Goal: Task Accomplishment & Management: Use online tool/utility

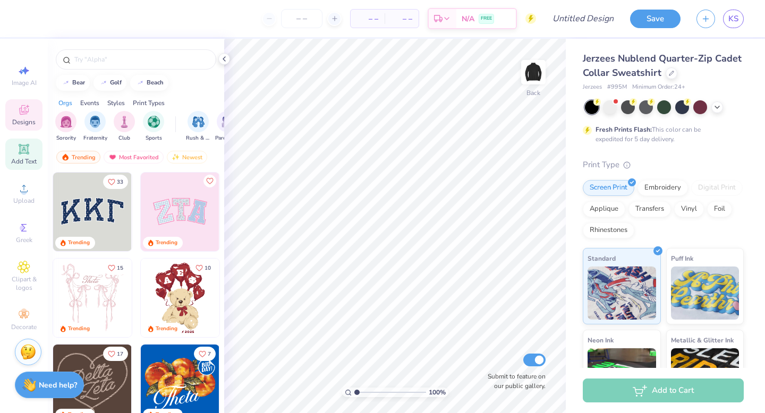
click at [23, 150] on icon at bounding box center [24, 149] width 10 height 10
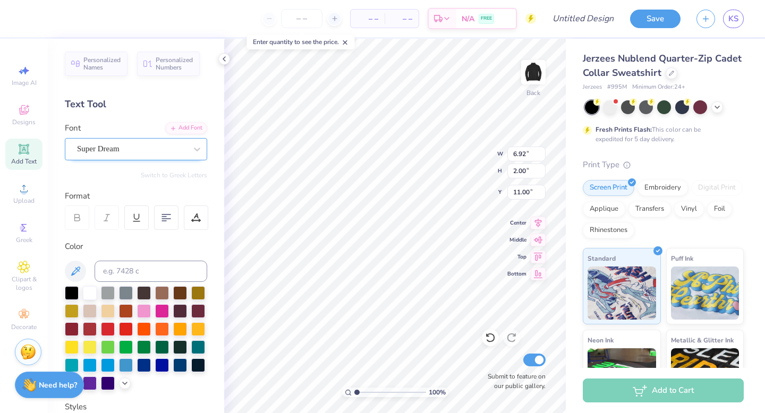
type textarea "SWE"
click at [181, 155] on div "Super Dream" at bounding box center [132, 149] width 112 height 16
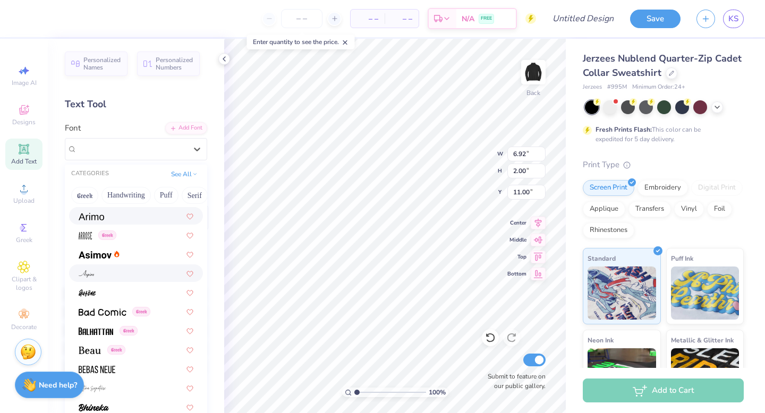
scroll to position [362, 0]
click at [134, 259] on div at bounding box center [136, 253] width 134 height 18
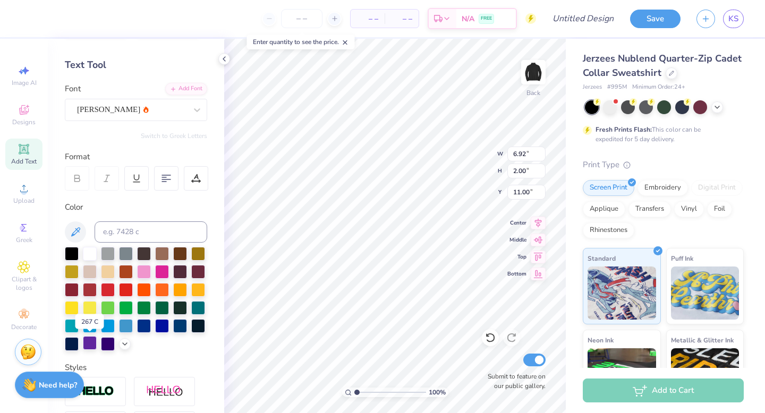
scroll to position [40, 0]
click at [121, 345] on icon at bounding box center [125, 342] width 8 height 8
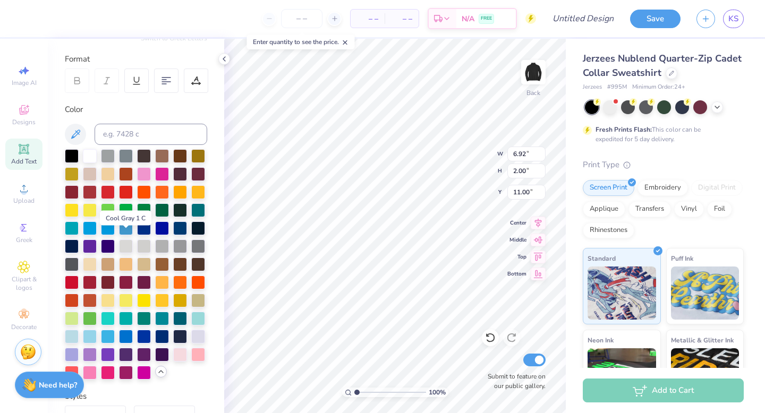
scroll to position [144, 0]
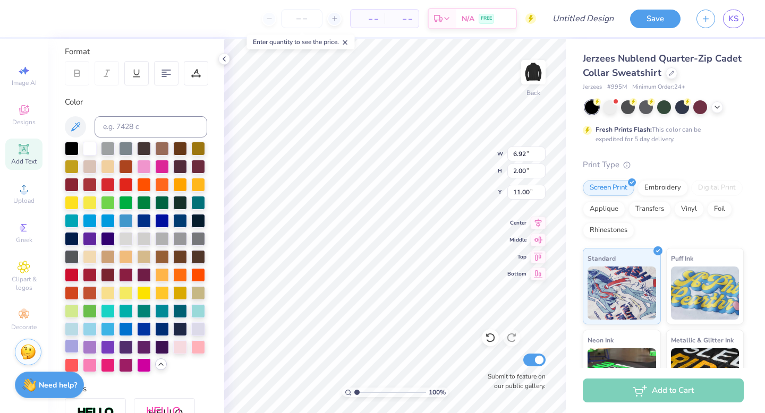
click at [73, 344] on div at bounding box center [72, 346] width 14 height 14
type input "3.00"
type input "3.67"
type input "1.35"
type input "3.00"
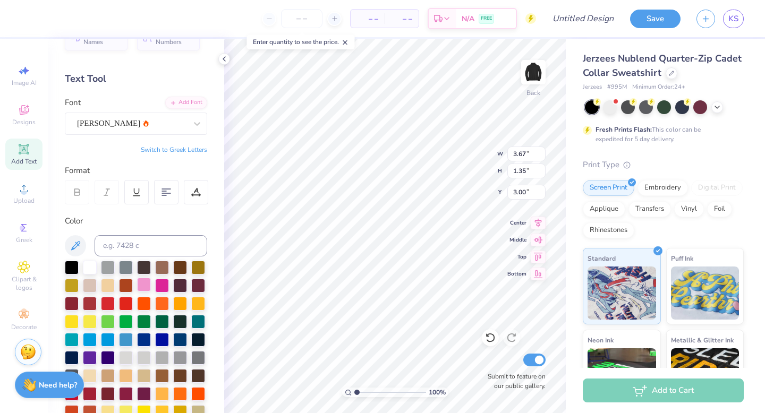
scroll to position [13, 0]
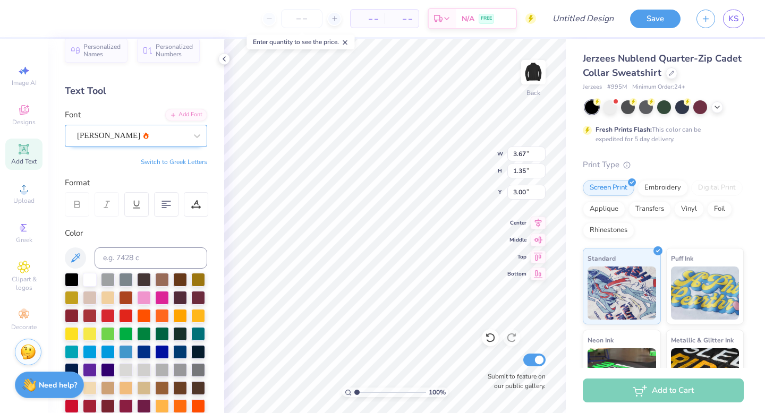
click at [165, 144] on div "[PERSON_NAME]" at bounding box center [136, 136] width 142 height 22
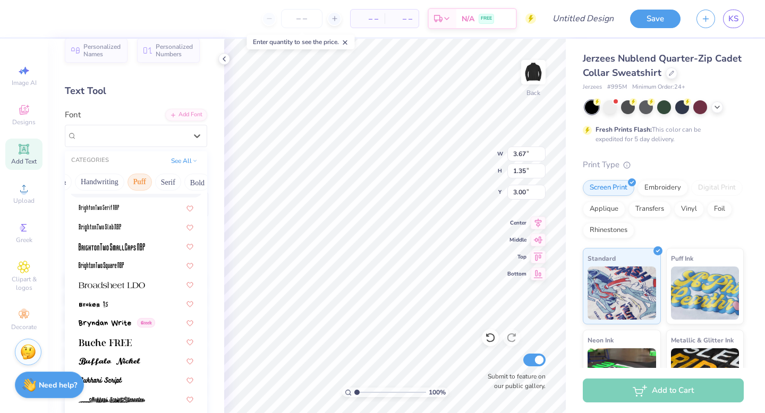
scroll to position [0, 39]
click at [182, 181] on button "Bold" at bounding box center [185, 182] width 26 height 17
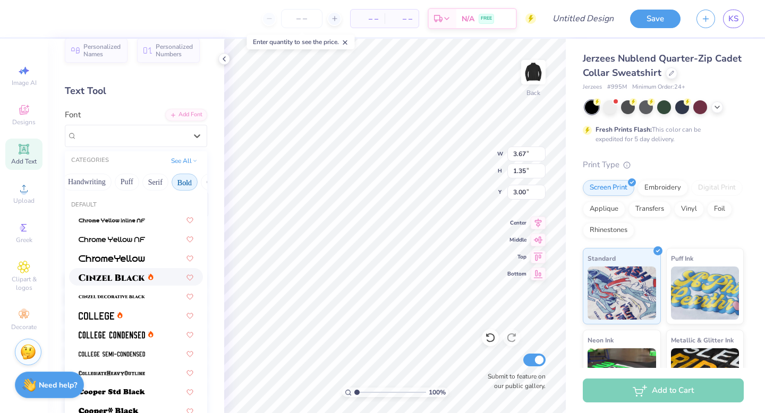
click at [119, 278] on img at bounding box center [112, 277] width 66 height 7
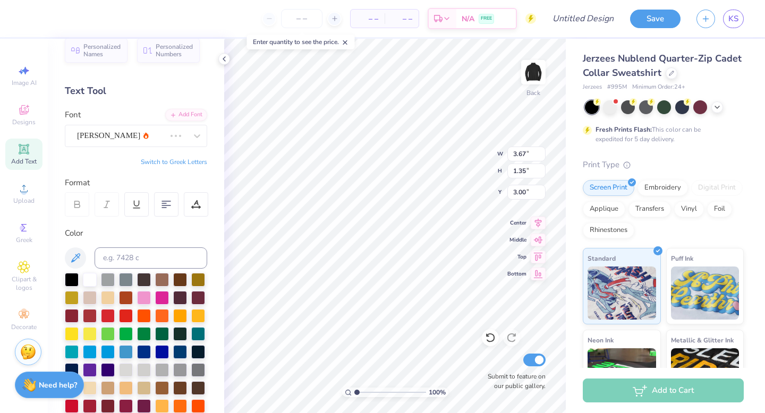
type input "4.08"
type input "1.36"
type input "2.99"
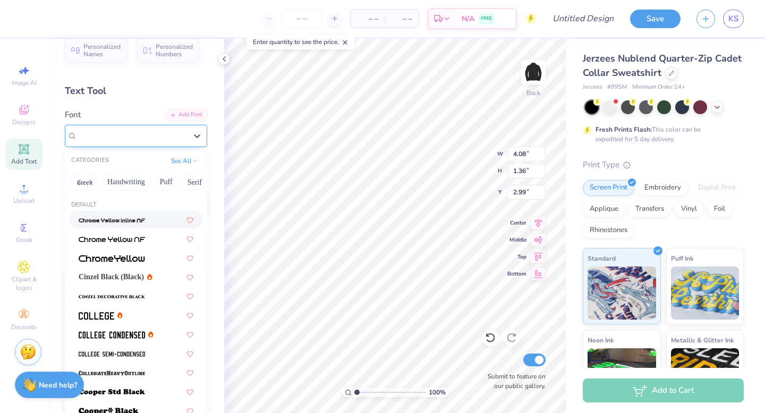
click at [195, 146] on div at bounding box center [197, 135] width 19 height 21
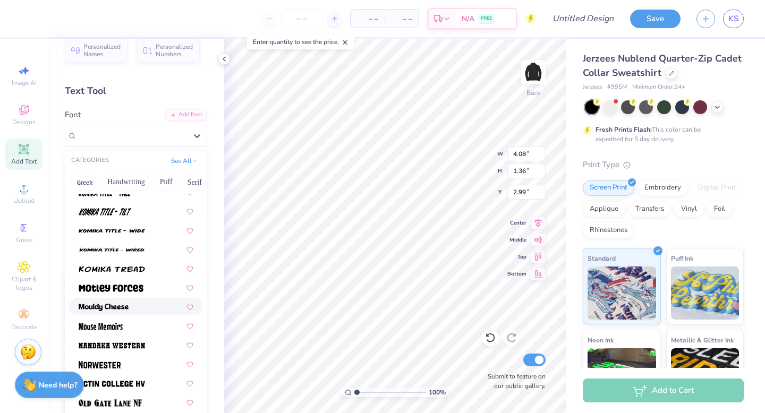
scroll to position [814, 0]
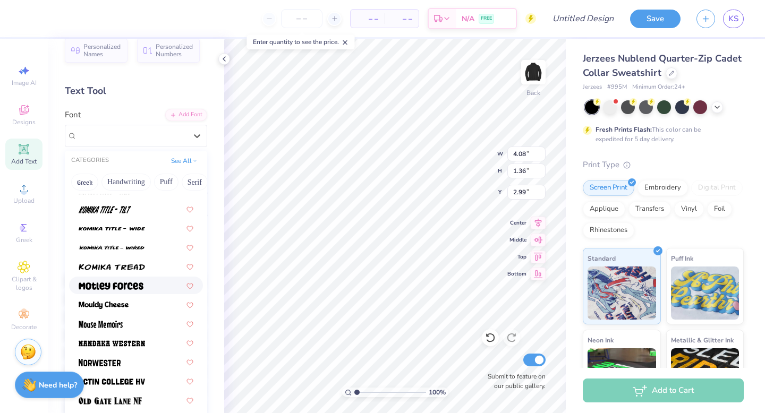
click at [120, 290] on span at bounding box center [111, 285] width 65 height 11
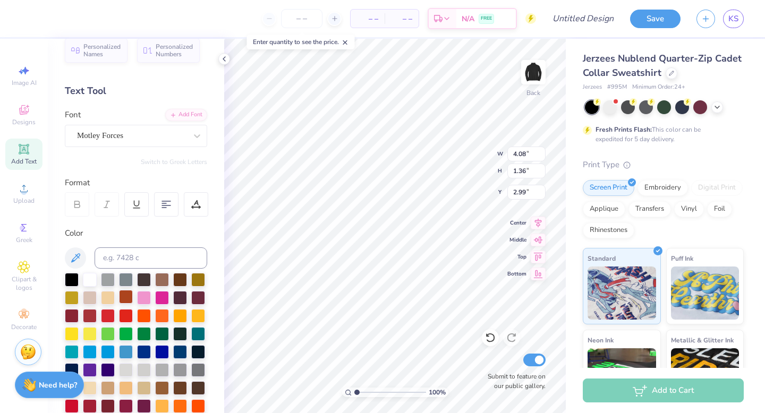
type input "3.26"
type input "1.34"
type input "3.00"
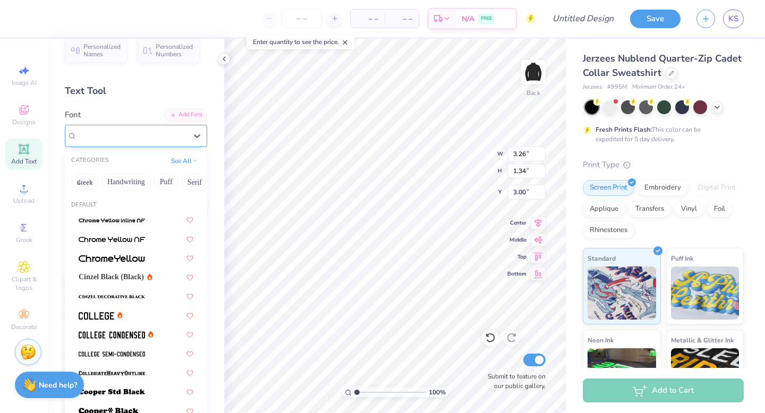
click at [177, 144] on div "Motley Forces" at bounding box center [136, 136] width 142 height 22
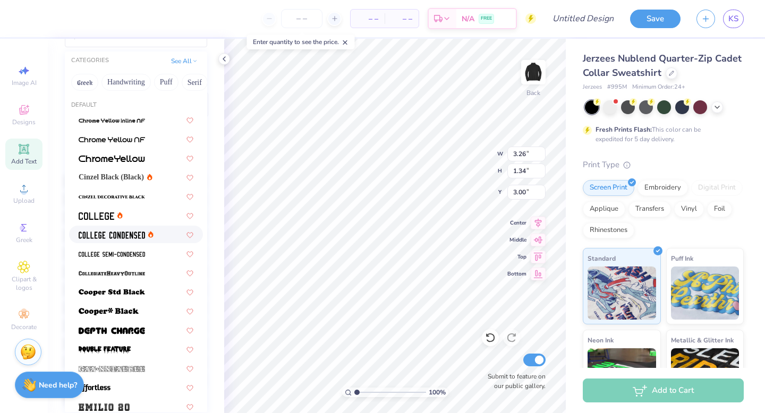
scroll to position [0, 0]
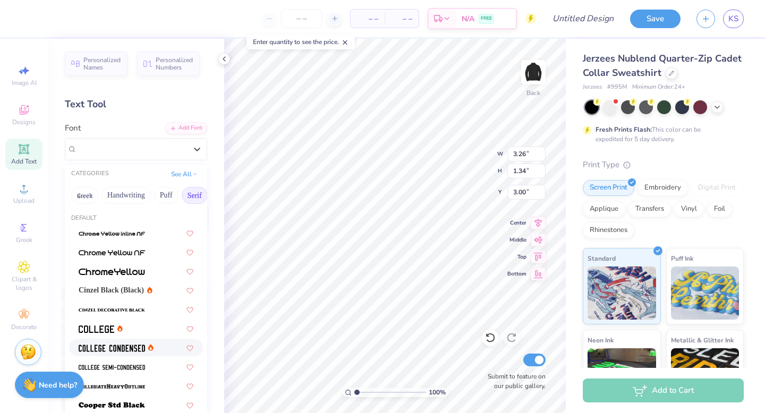
click at [197, 201] on button "Serif" at bounding box center [195, 195] width 26 height 17
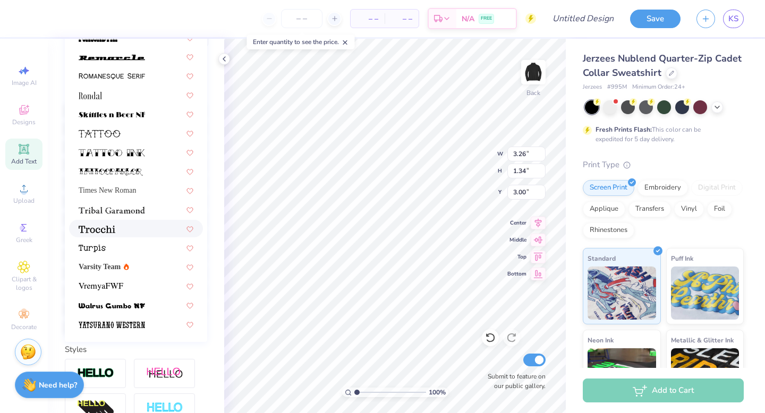
scroll to position [185, 0]
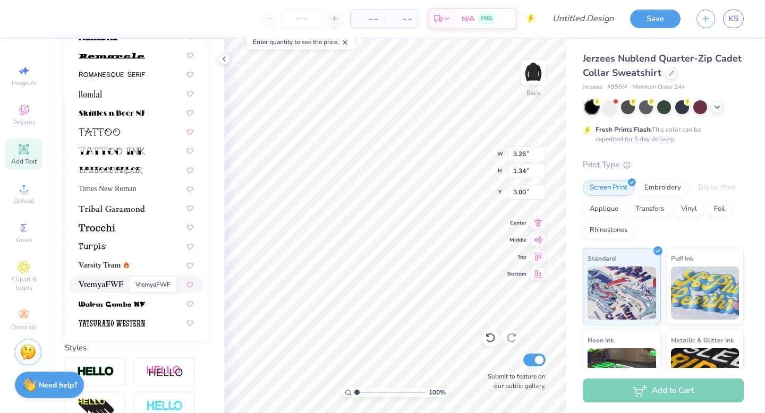
click at [103, 287] on img at bounding box center [101, 285] width 45 height 7
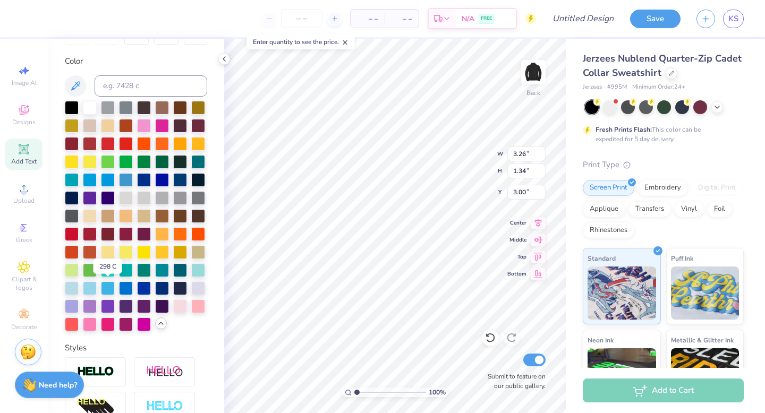
type input "3.80"
type input "1.27"
type input "3.04"
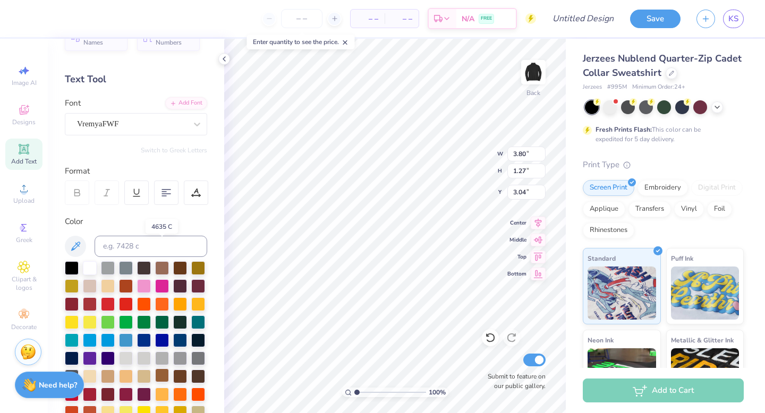
scroll to position [0, 0]
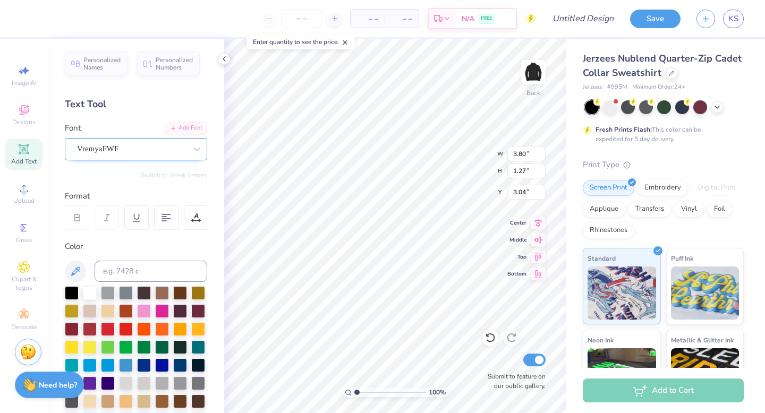
click at [141, 152] on div "VremyaFWF" at bounding box center [132, 149] width 112 height 16
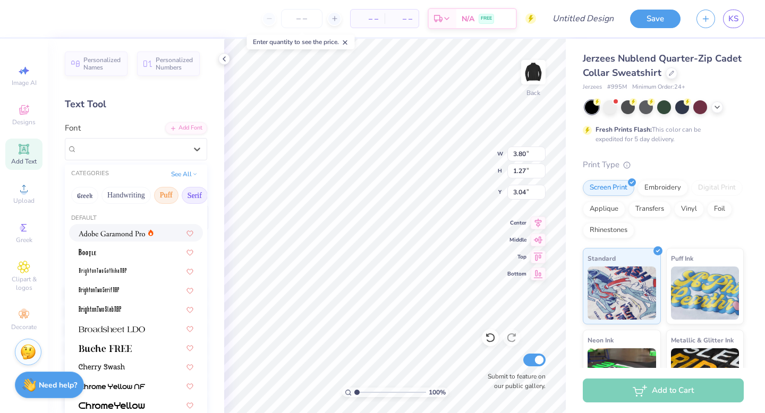
click at [167, 195] on button "Puff" at bounding box center [166, 195] width 24 height 17
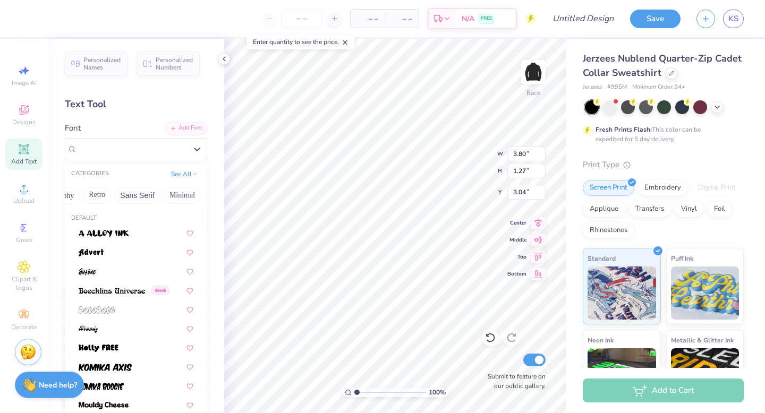
scroll to position [0, 217]
click at [133, 198] on button "Sans Serif" at bounding box center [127, 195] width 46 height 17
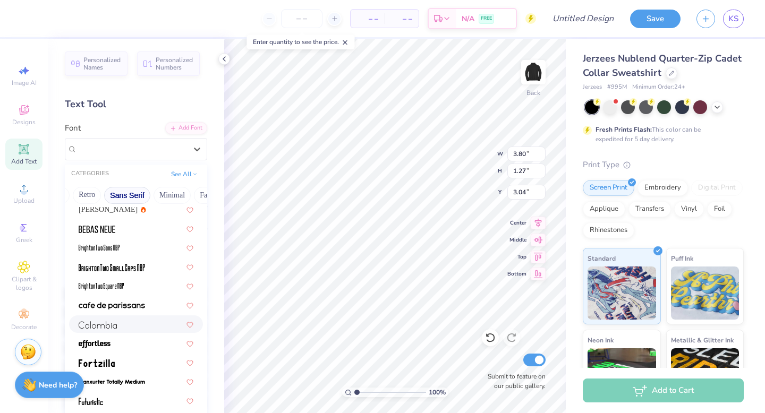
scroll to position [51, 0]
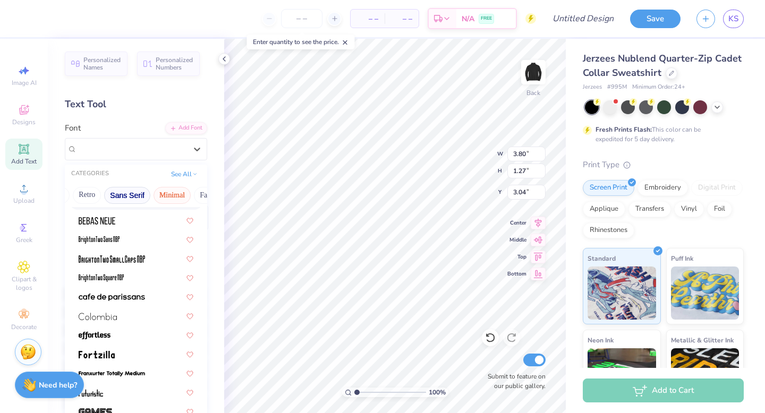
click at [173, 201] on button "Minimal" at bounding box center [172, 195] width 37 height 17
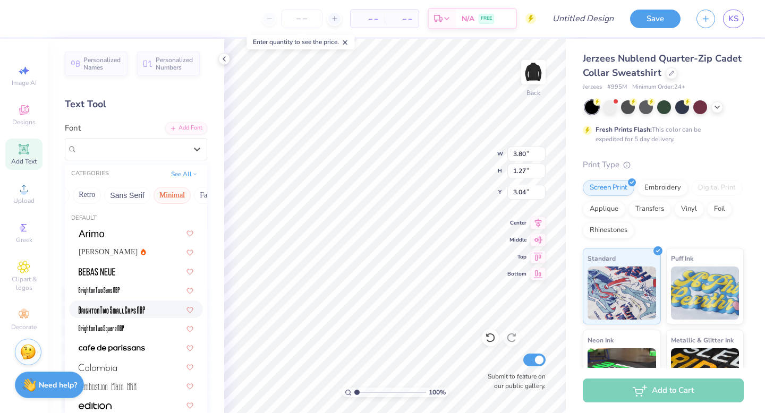
scroll to position [70, 0]
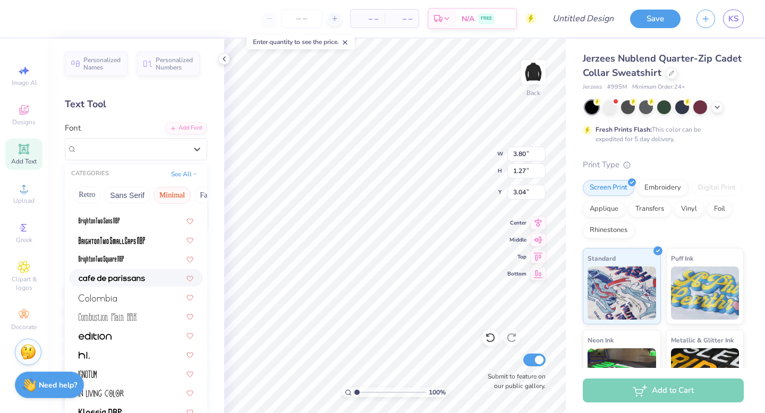
click at [126, 283] on span at bounding box center [112, 277] width 66 height 11
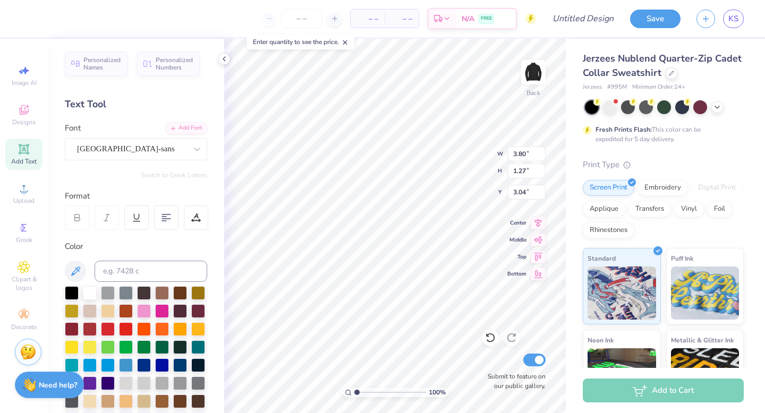
type input "2.79"
type input "0.94"
type input "3.20"
click at [199, 157] on div at bounding box center [197, 149] width 19 height 19
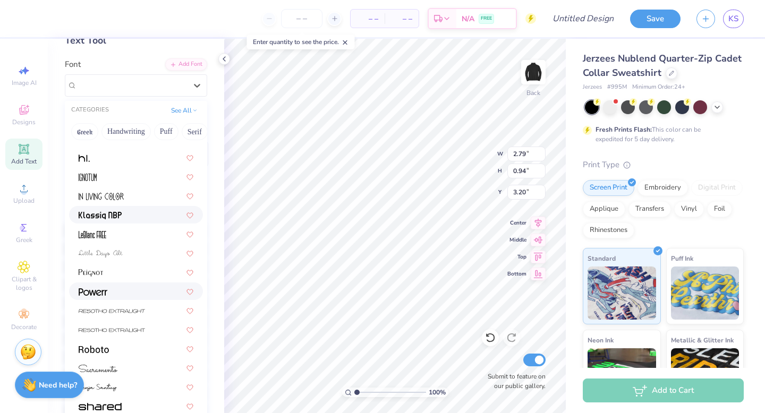
scroll to position [67, 0]
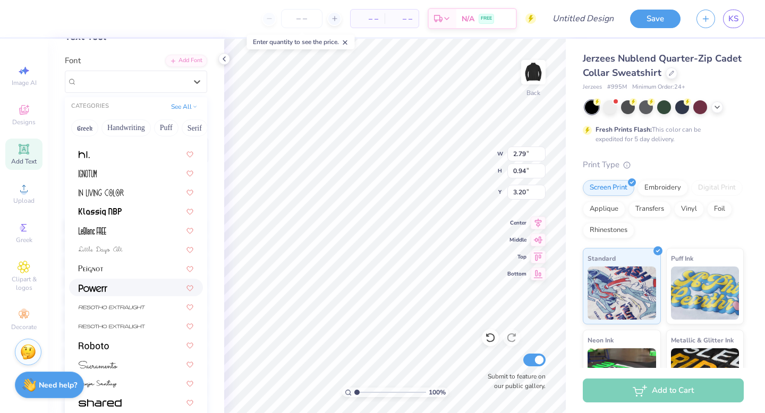
click at [135, 282] on div at bounding box center [136, 287] width 115 height 11
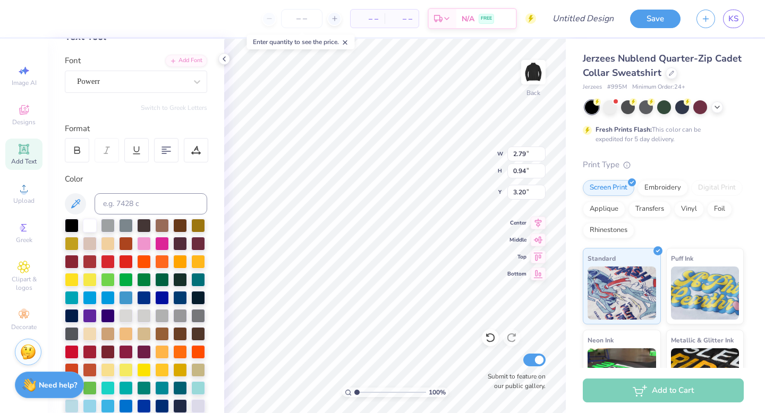
type input "2.84"
type input "1.32"
type input "3.01"
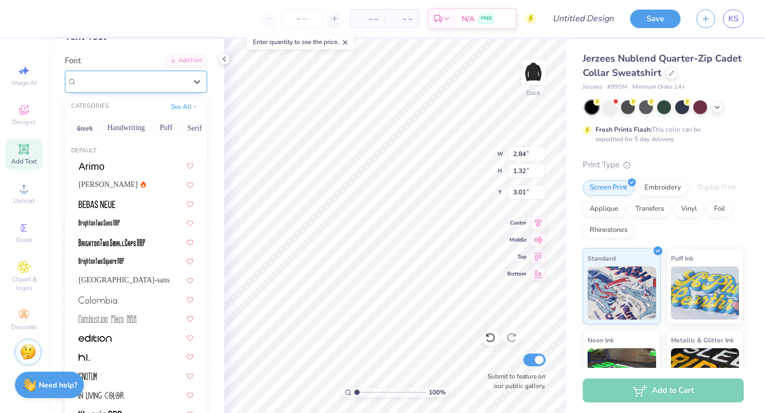
click at [183, 85] on div "Powerr" at bounding box center [132, 81] width 112 height 16
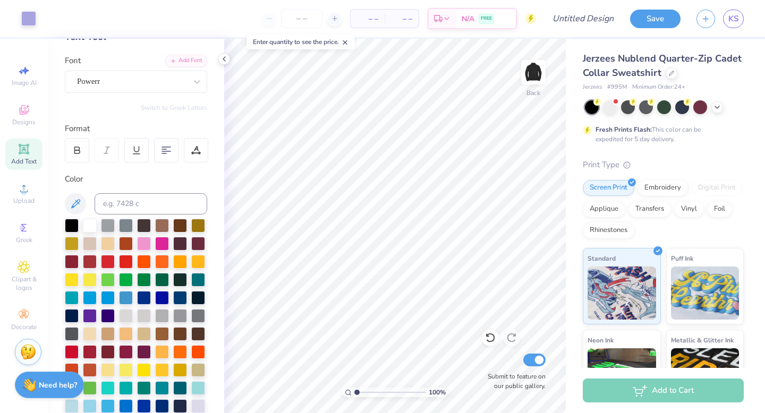
click at [33, 151] on div "Add Text" at bounding box center [23, 154] width 37 height 31
type textarea "Society of Women Engineers"
click at [167, 147] on 376 at bounding box center [166, 147] width 8 height 0
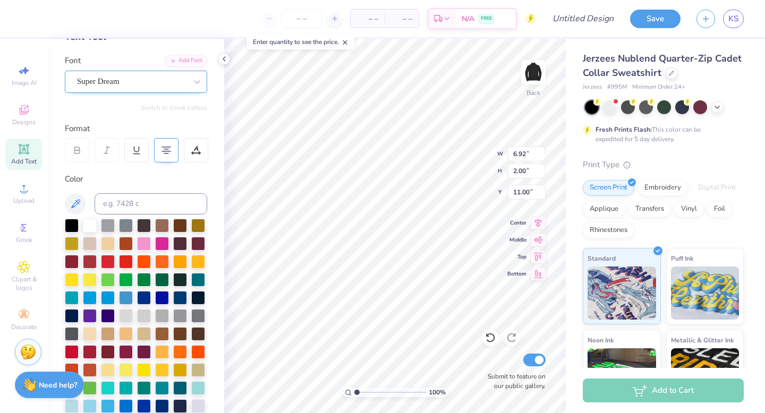
click at [155, 83] on div "Super Dream" at bounding box center [132, 81] width 112 height 16
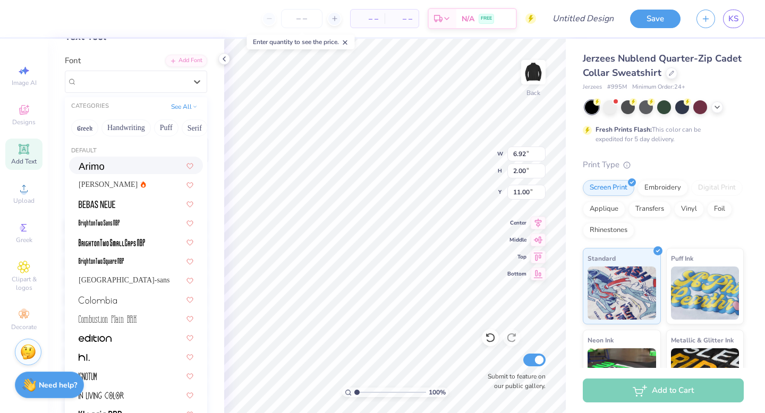
click at [117, 167] on div at bounding box center [136, 165] width 115 height 11
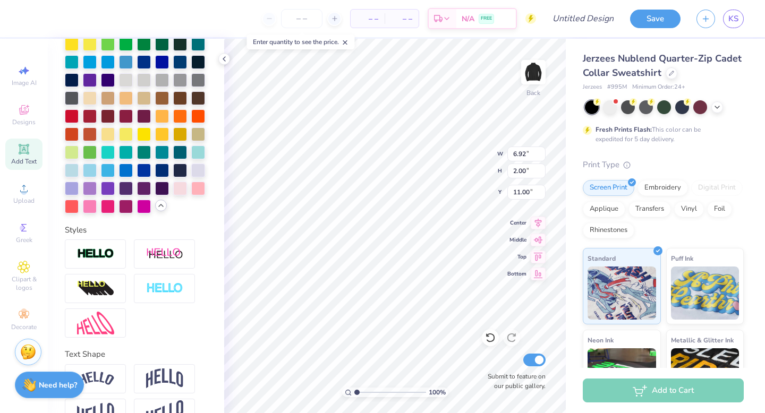
scroll to position [330, 0]
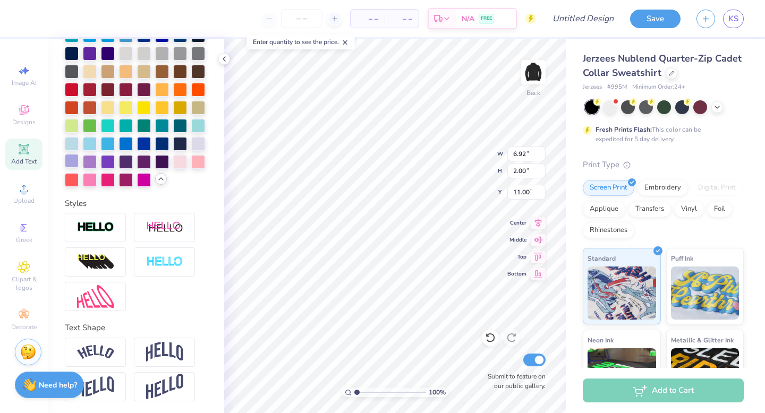
click at [79, 161] on div at bounding box center [72, 161] width 14 height 14
type input "3.85"
type input "1.03"
type input "4.85"
click at [310, 25] on input "number" at bounding box center [301, 18] width 41 height 19
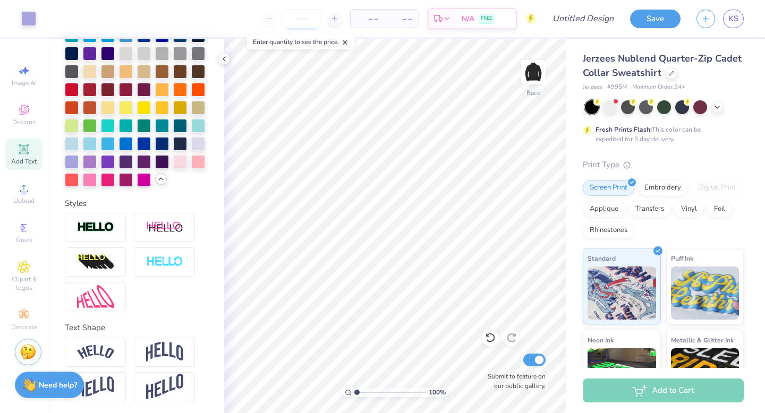
click at [310, 25] on input "number" at bounding box center [301, 18] width 41 height 19
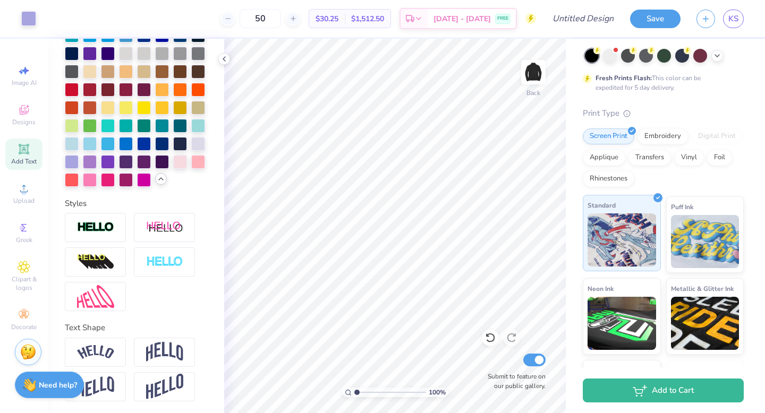
scroll to position [52, 0]
type input "50"
click at [650, 142] on div "Embroidery" at bounding box center [662, 134] width 50 height 16
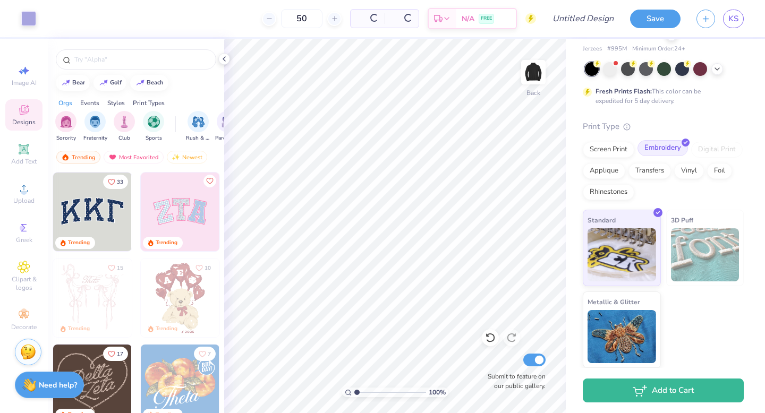
scroll to position [38, 0]
click at [732, 24] on link "KS" at bounding box center [733, 19] width 21 height 19
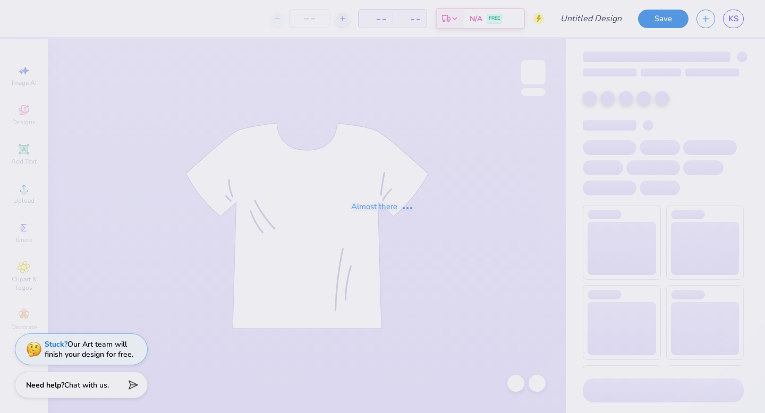
type input "SWE 1/4 zip"
type input "50"
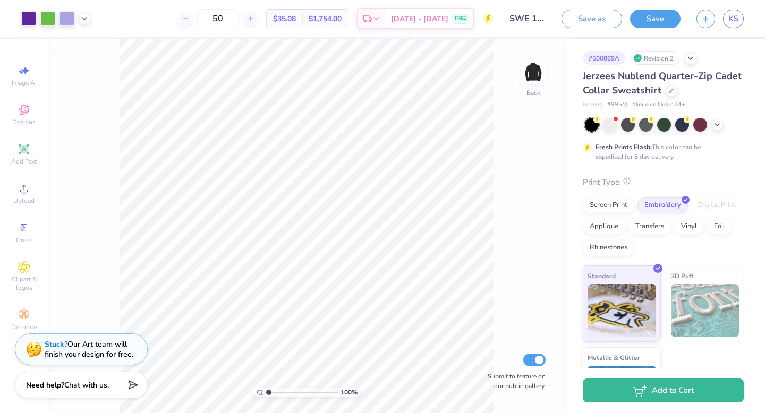
click at [626, 183] on icon at bounding box center [626, 180] width 7 height 7
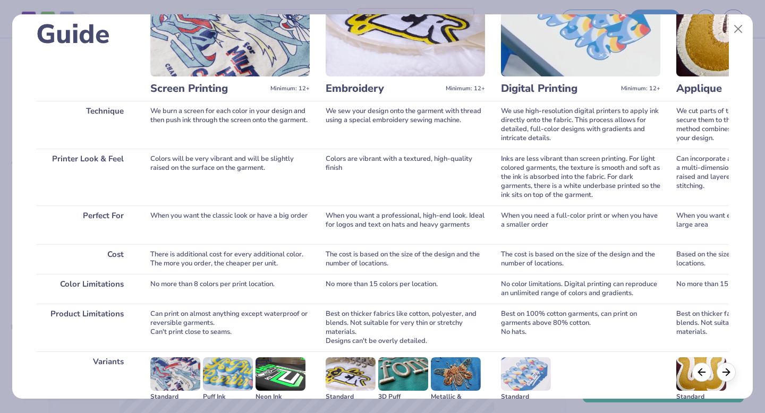
scroll to position [80, 0]
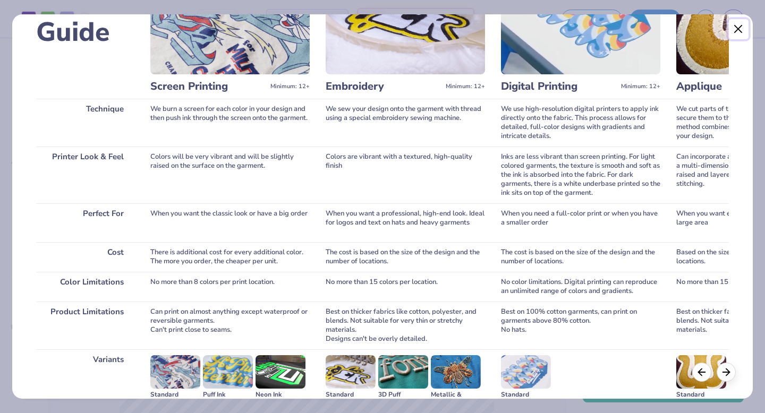
click at [731, 32] on button "Close" at bounding box center [738, 29] width 20 height 20
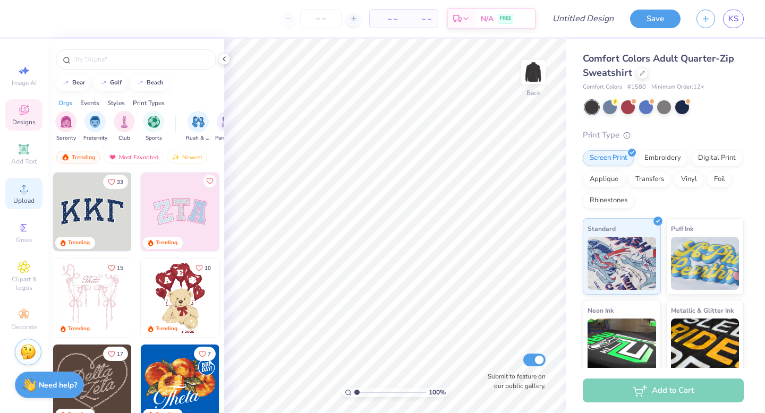
click at [15, 187] on div "Upload" at bounding box center [23, 193] width 37 height 31
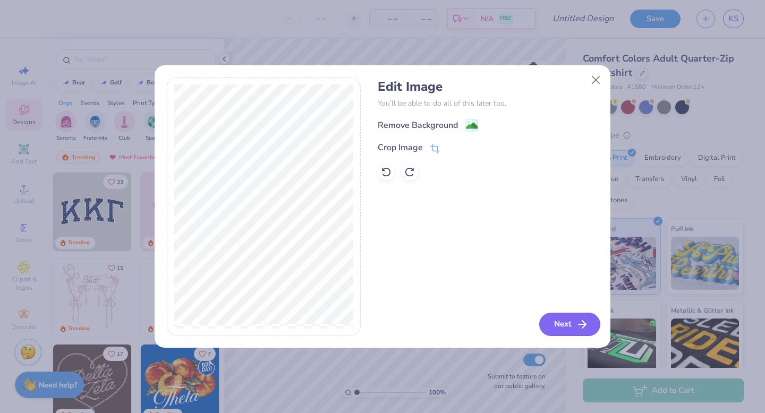
click at [555, 325] on button "Next" at bounding box center [569, 324] width 61 height 23
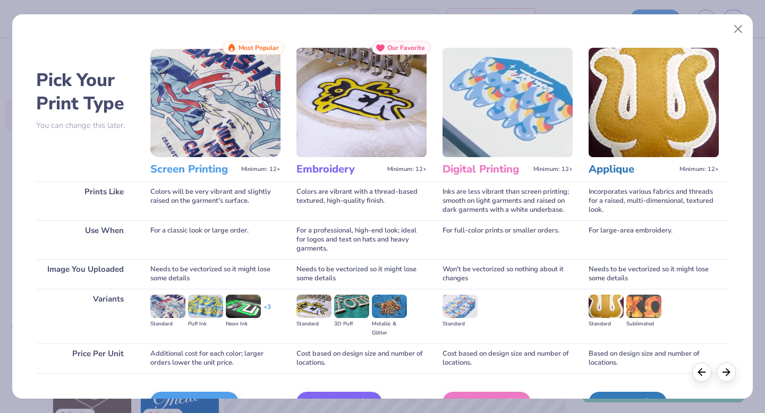
scroll to position [63, 0]
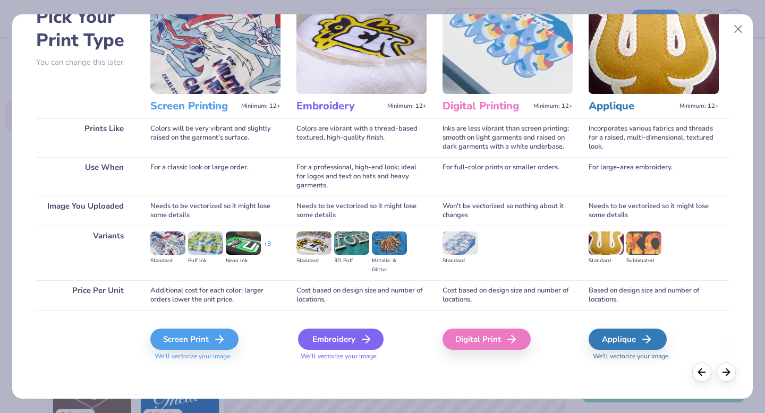
click at [330, 330] on div "Embroidery" at bounding box center [341, 339] width 86 height 21
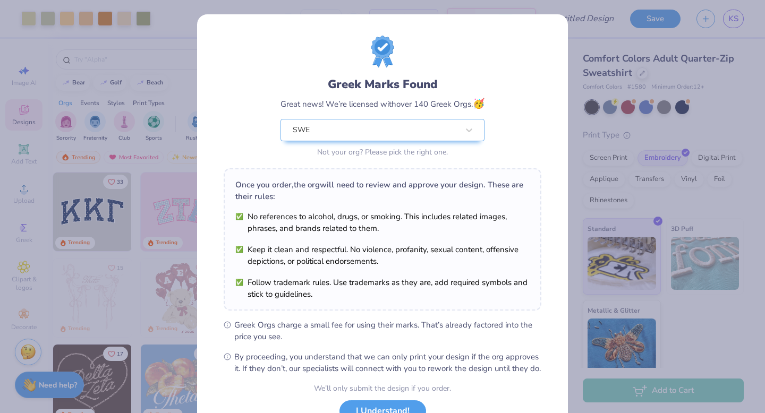
click at [388, 236] on body "Art colors – – Per Item – – Total Est. Delivery N/A FREE Design Title Save KS I…" at bounding box center [382, 206] width 765 height 413
type input "5.48"
type input "2.36"
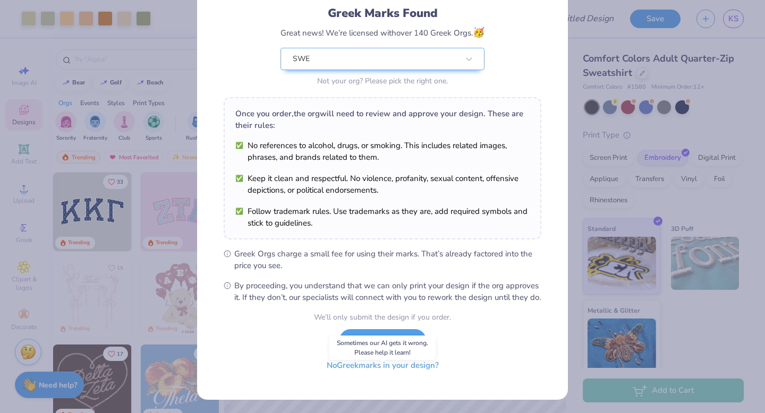
click at [377, 377] on button "No Greek marks in your design?" at bounding box center [383, 366] width 130 height 22
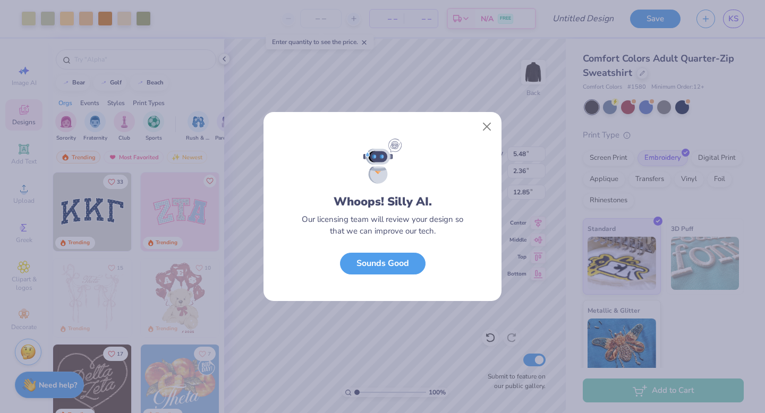
scroll to position [0, 0]
click at [389, 262] on button "Sounds Good" at bounding box center [383, 261] width 86 height 22
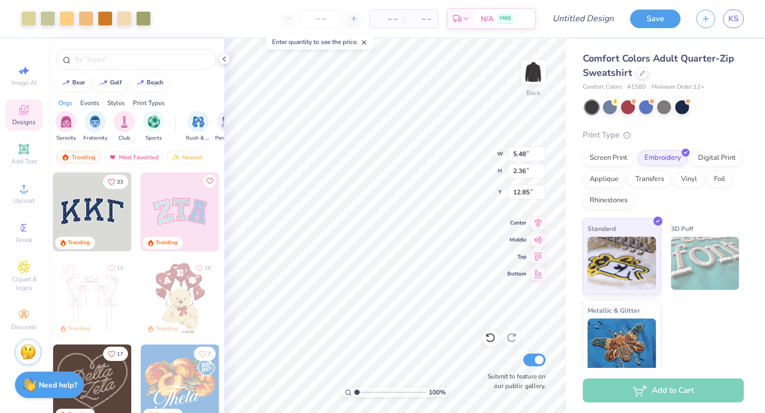
type input "12.63"
